Goal: Navigation & Orientation: Find specific page/section

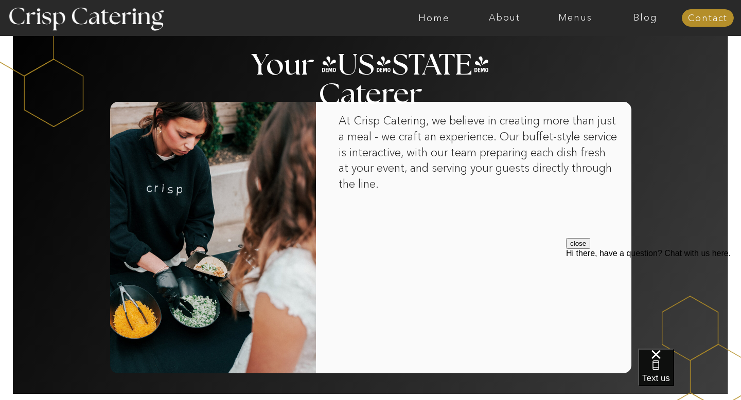
scroll to position [825, 0]
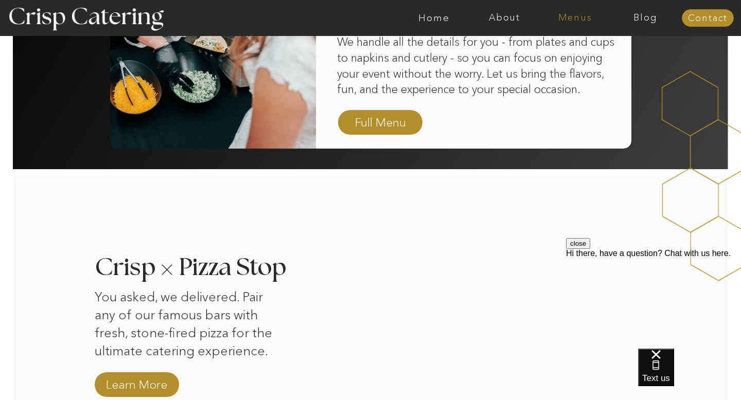
click at [577, 19] on nav "Menus" at bounding box center [575, 18] width 70 height 10
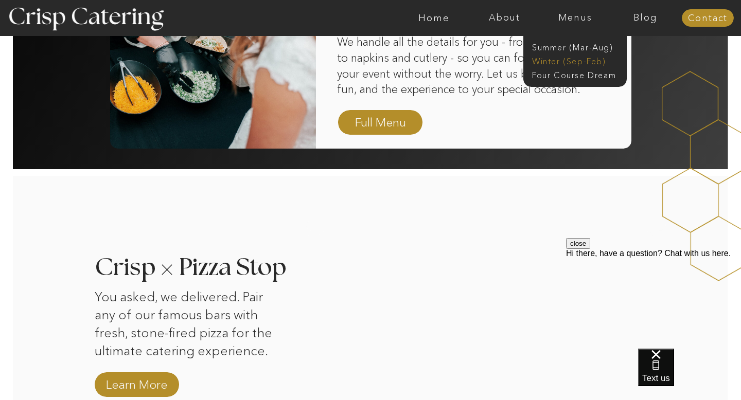
click at [546, 61] on nav "Winter (Sep-Feb)" at bounding box center [574, 61] width 84 height 10
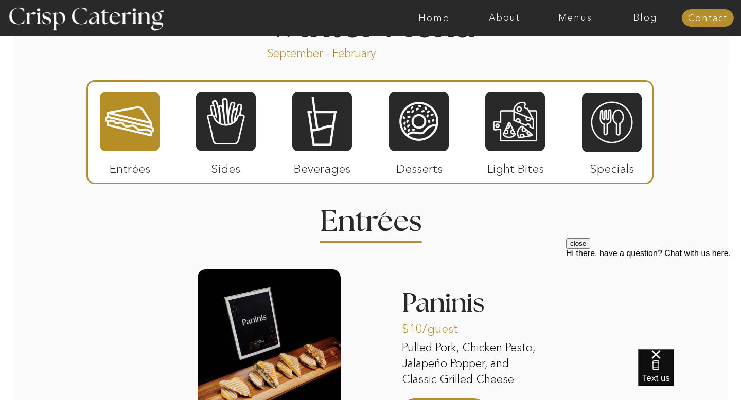
scroll to position [1165, 0]
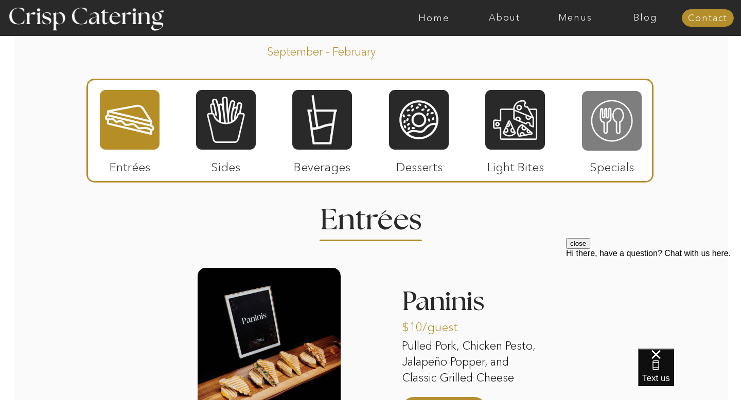
click at [603, 122] on div at bounding box center [612, 121] width 60 height 62
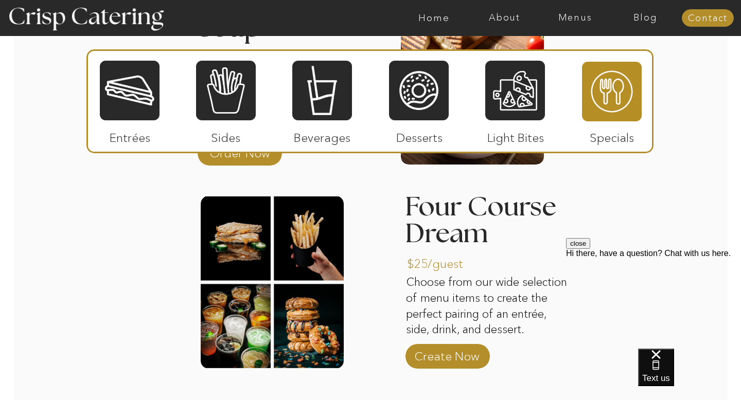
scroll to position [1385, 0]
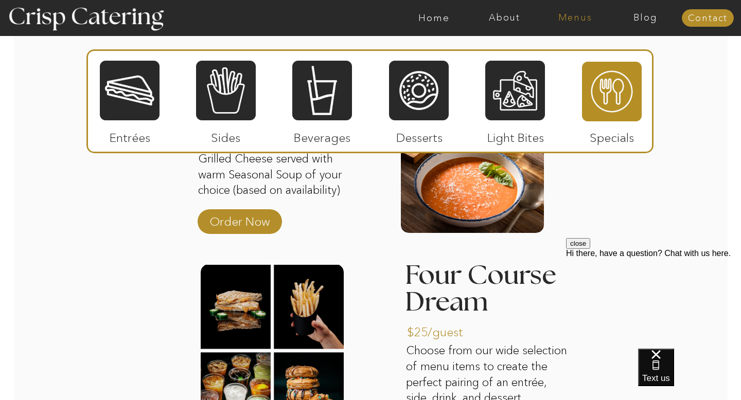
click at [571, 16] on nav "Menus" at bounding box center [575, 18] width 70 height 10
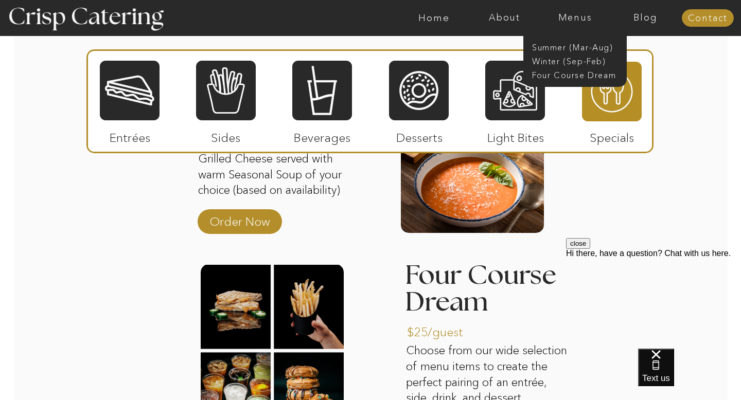
click at [128, 88] on div at bounding box center [130, 91] width 60 height 62
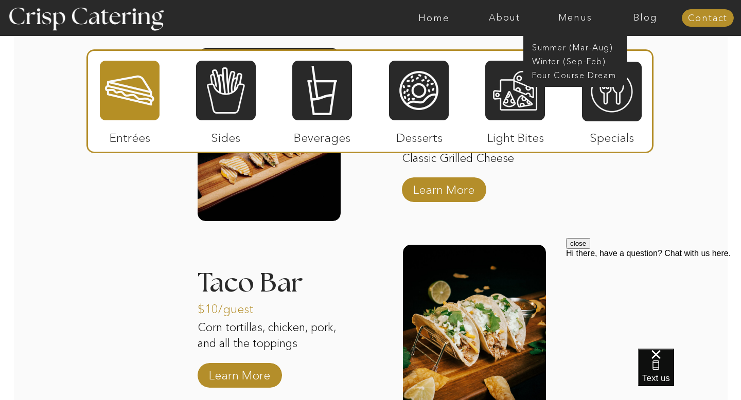
click at [21, 273] on div "About Home Menus Contact Blog About Crisp Crisp Cares Reviews faq About Home Me…" at bounding box center [370, 25] width 741 height 2820
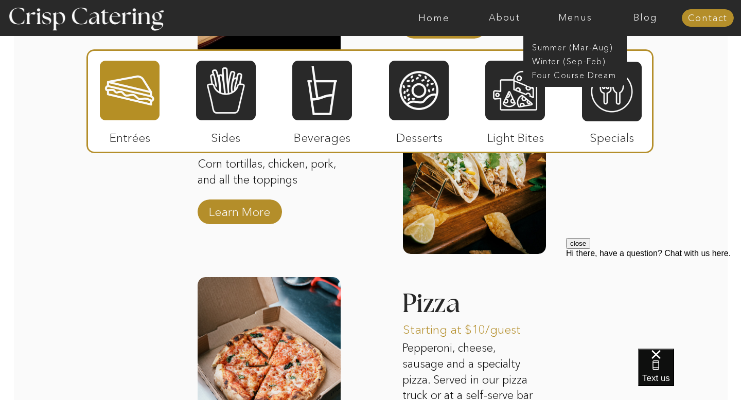
scroll to position [1500, 0]
